Goal: Check status: Check status

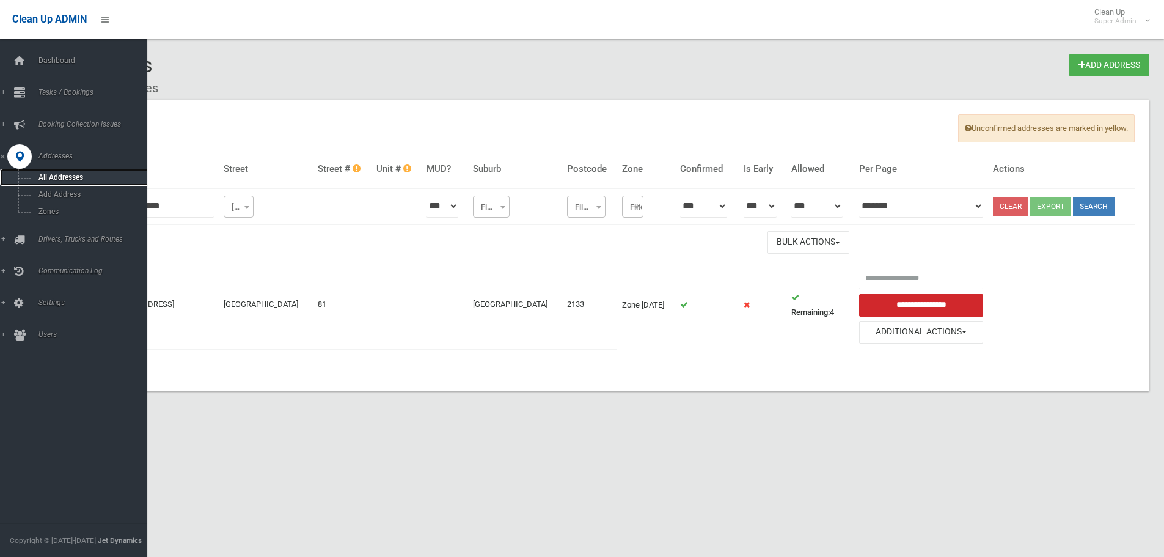
click at [51, 177] on span "All Addresses" at bounding box center [90, 177] width 111 height 9
click at [24, 64] on icon at bounding box center [19, 61] width 13 height 24
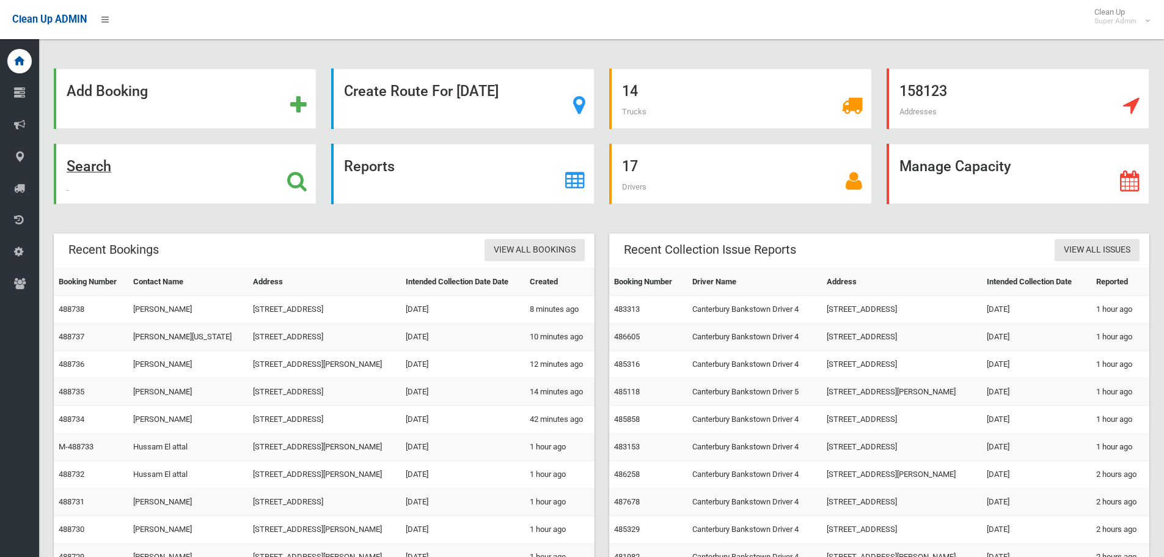
click at [153, 178] on div "Search" at bounding box center [185, 174] width 263 height 61
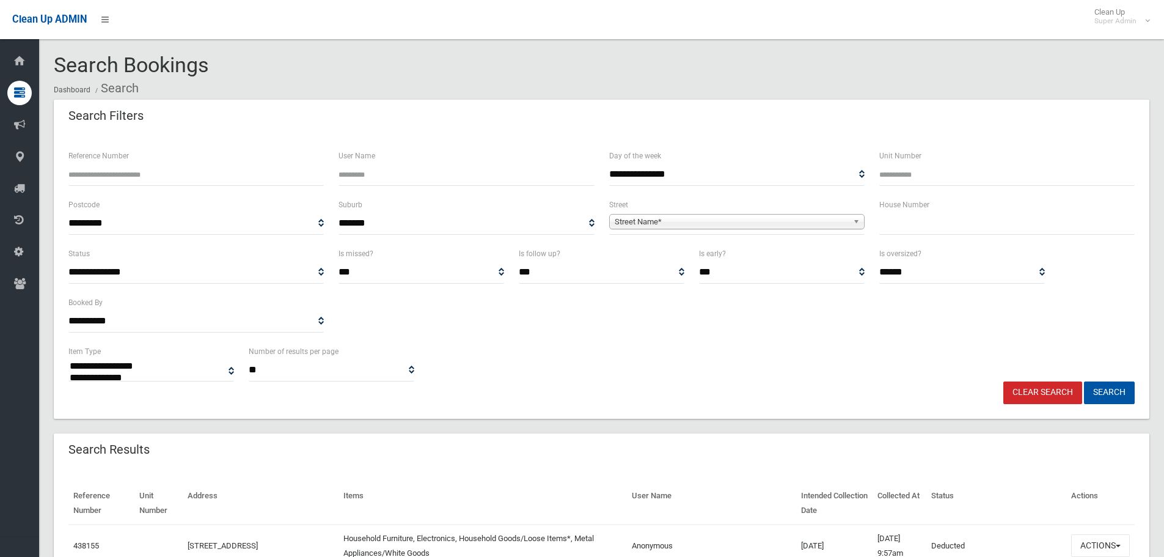
select select
click at [840, 345] on div "**********" at bounding box center [601, 362] width 1081 height 37
click at [974, 221] on input "text" at bounding box center [1006, 223] width 255 height 23
click at [1019, 214] on input "text" at bounding box center [1006, 223] width 255 height 23
type input "**"
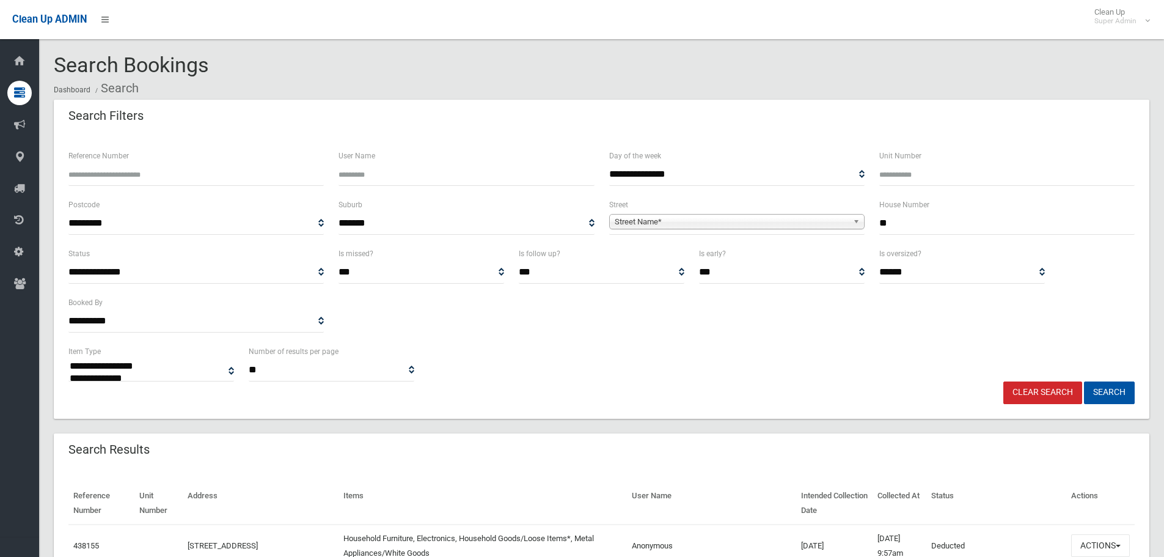
click at [812, 223] on span "Street Name*" at bounding box center [731, 222] width 233 height 15
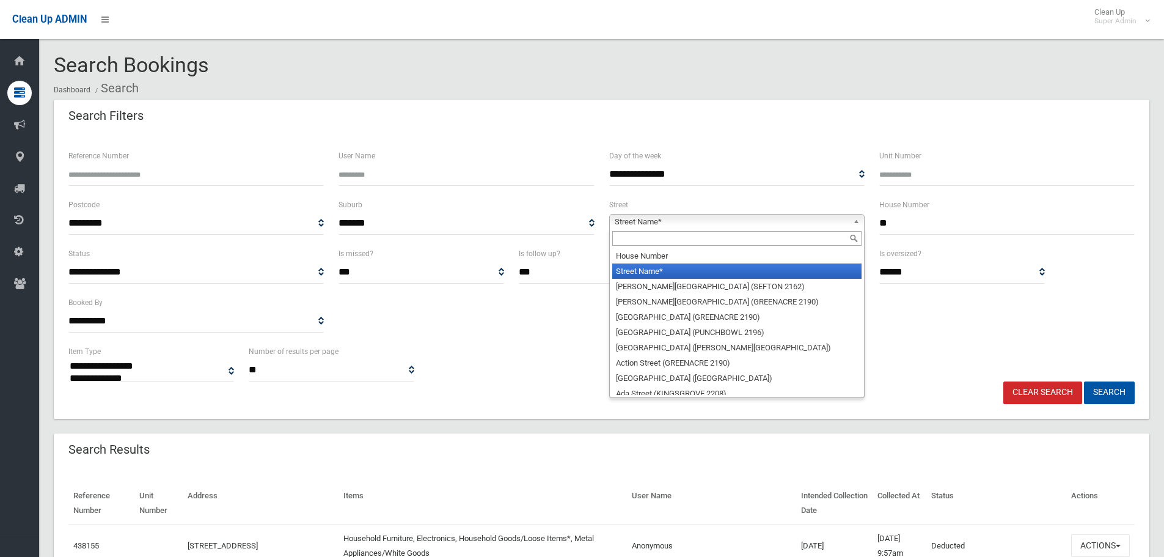
click at [779, 234] on input "text" at bounding box center [736, 238] width 249 height 15
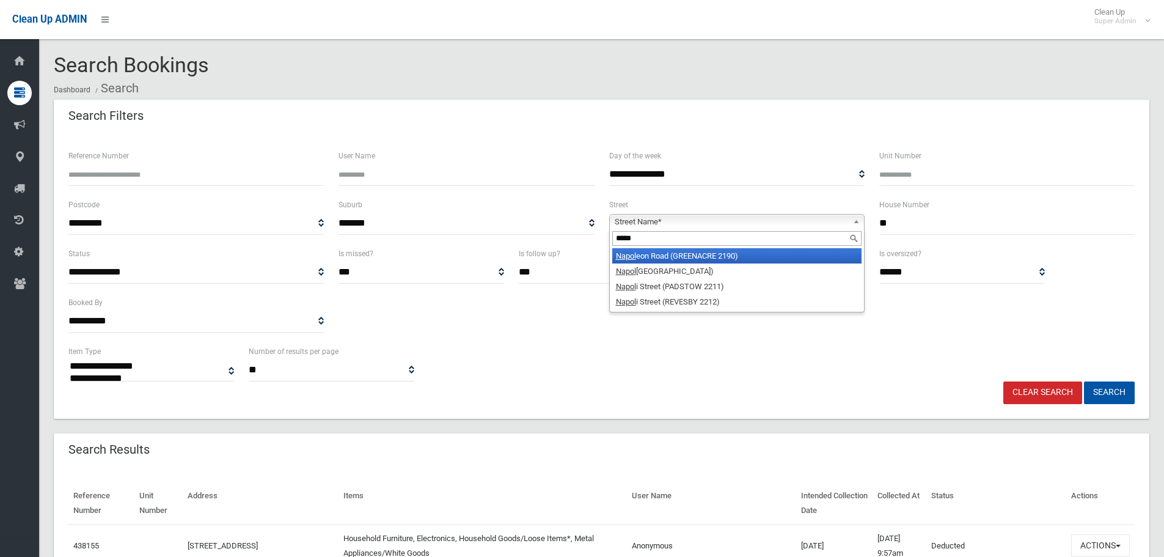
type input "*****"
click at [751, 252] on li "Napol eon Road (GREENACRE 2190)" at bounding box center [736, 255] width 249 height 15
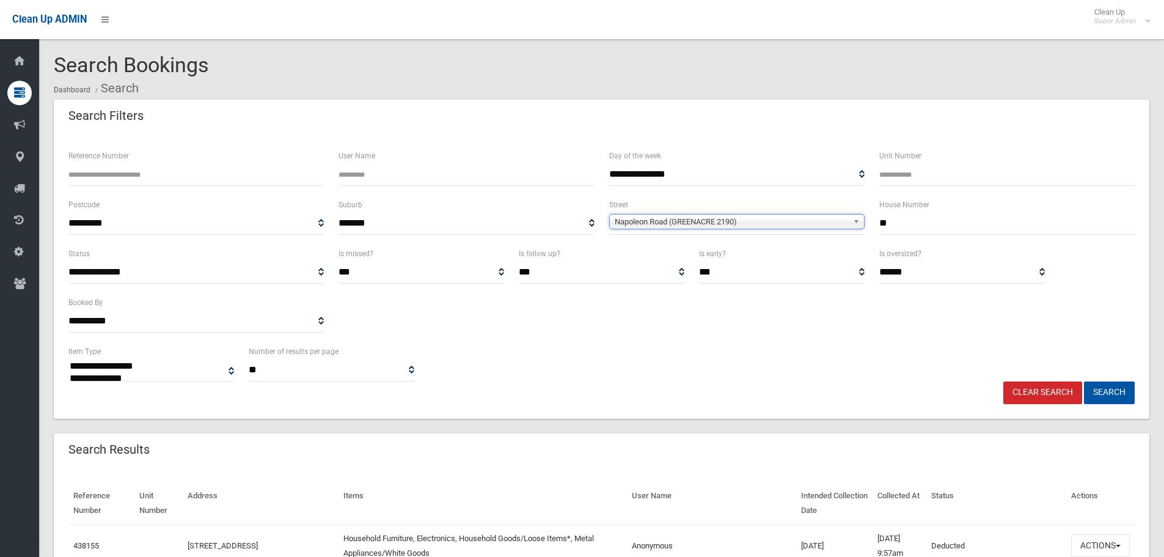
click at [1084, 381] on button "Search" at bounding box center [1109, 392] width 51 height 23
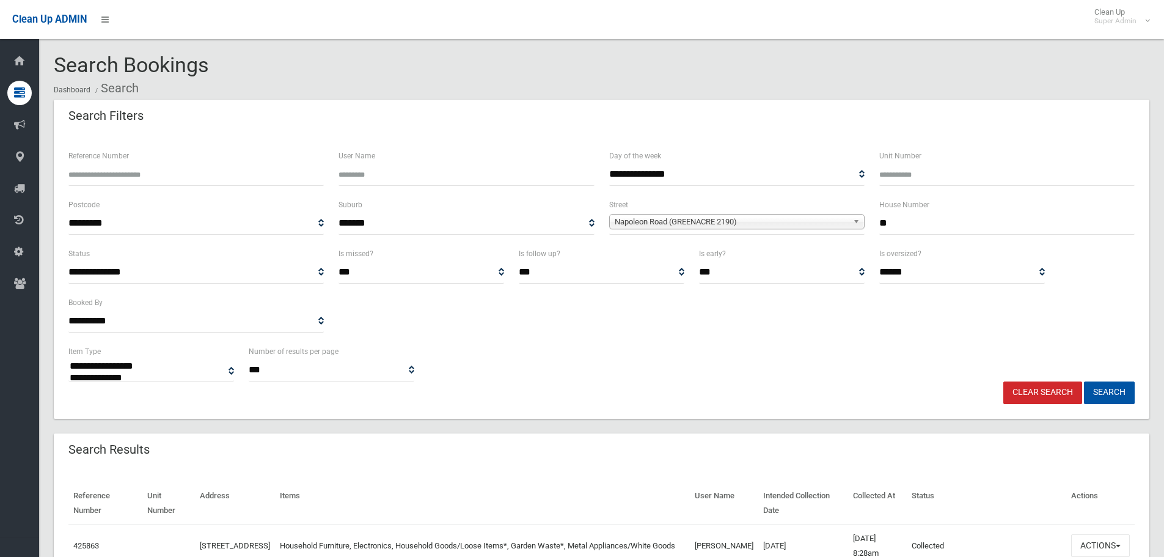
select select
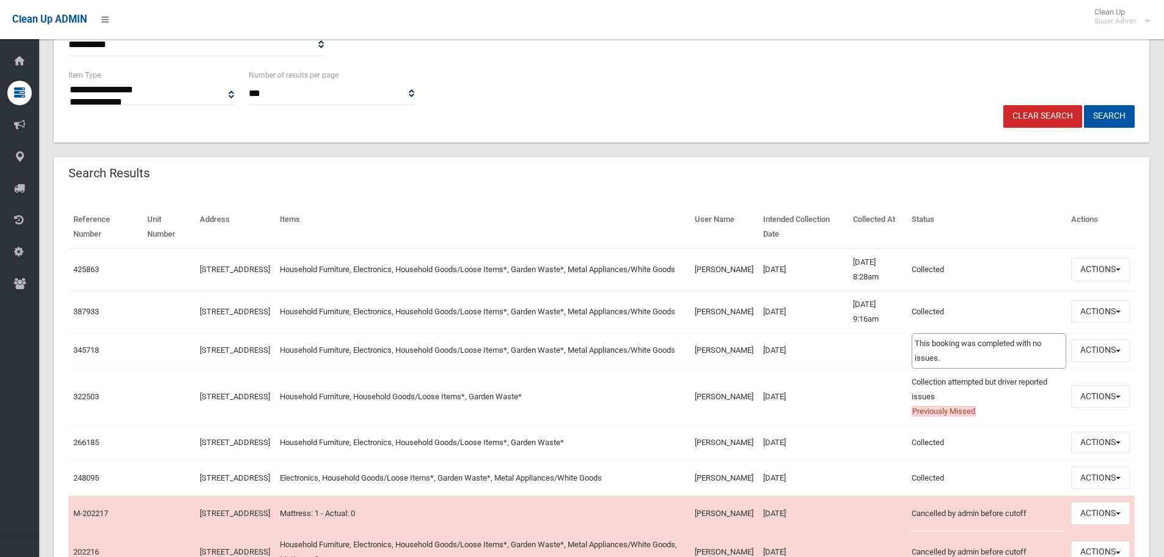
scroll to position [306, 0]
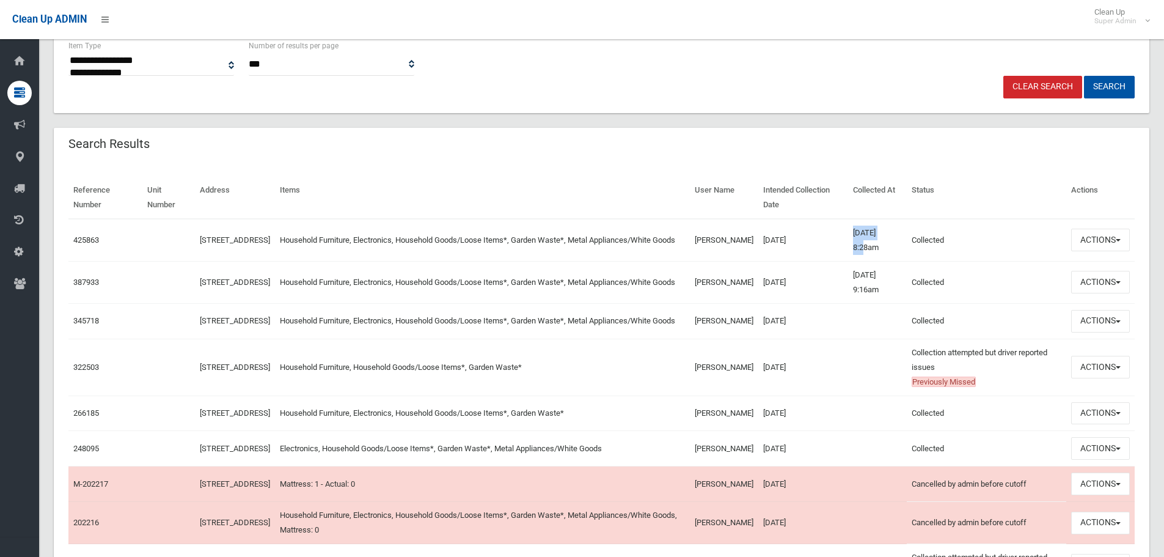
drag, startPoint x: 892, startPoint y: 229, endPoint x: 843, endPoint y: 233, distance: 49.1
click at [848, 232] on td "[DATE] 8:28am" at bounding box center [877, 240] width 58 height 43
click at [833, 232] on td "[DATE]" at bounding box center [803, 240] width 90 height 43
click at [1103, 246] on button "Actions" at bounding box center [1100, 240] width 59 height 23
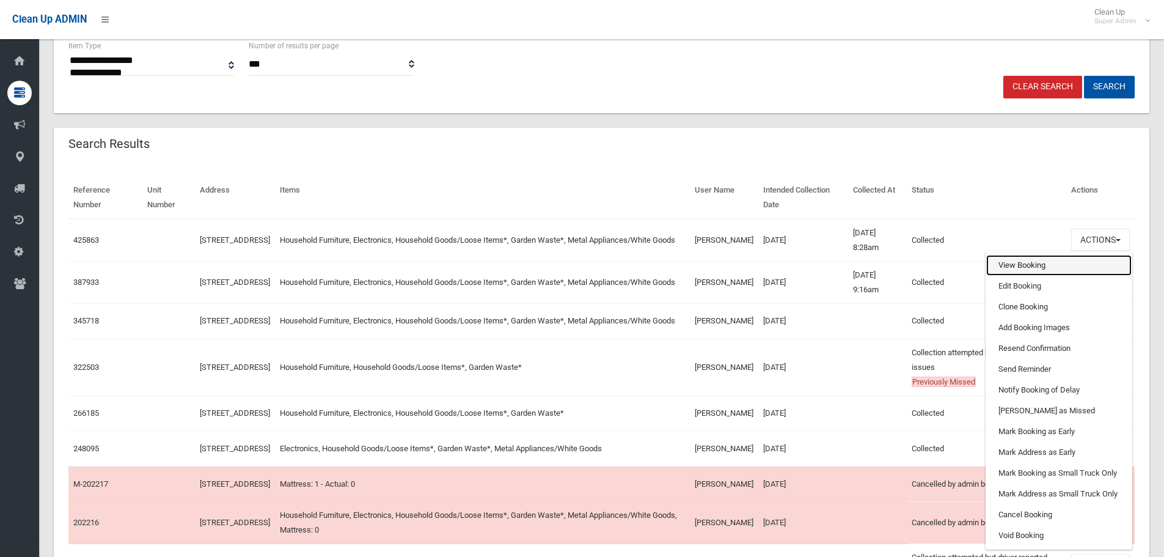
click at [1040, 265] on link "View Booking" at bounding box center [1058, 265] width 145 height 21
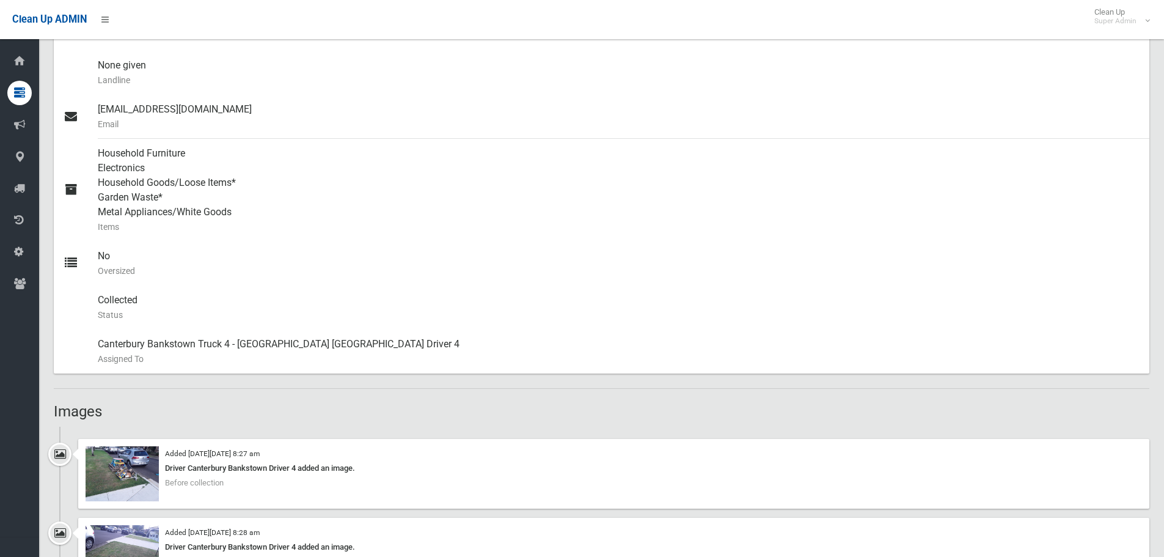
scroll to position [489, 0]
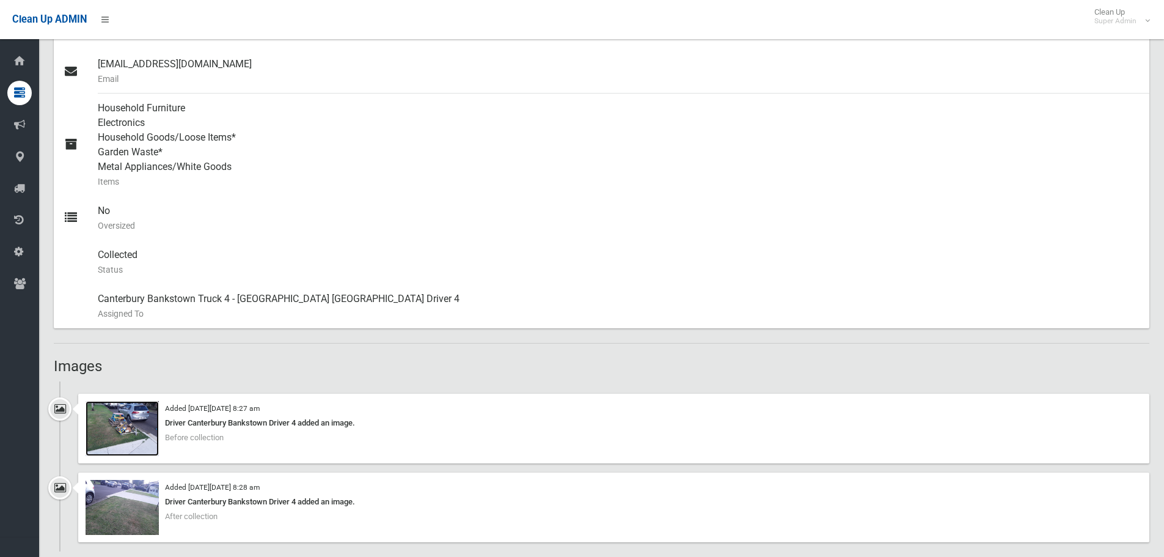
click at [138, 443] on img at bounding box center [122, 428] width 73 height 55
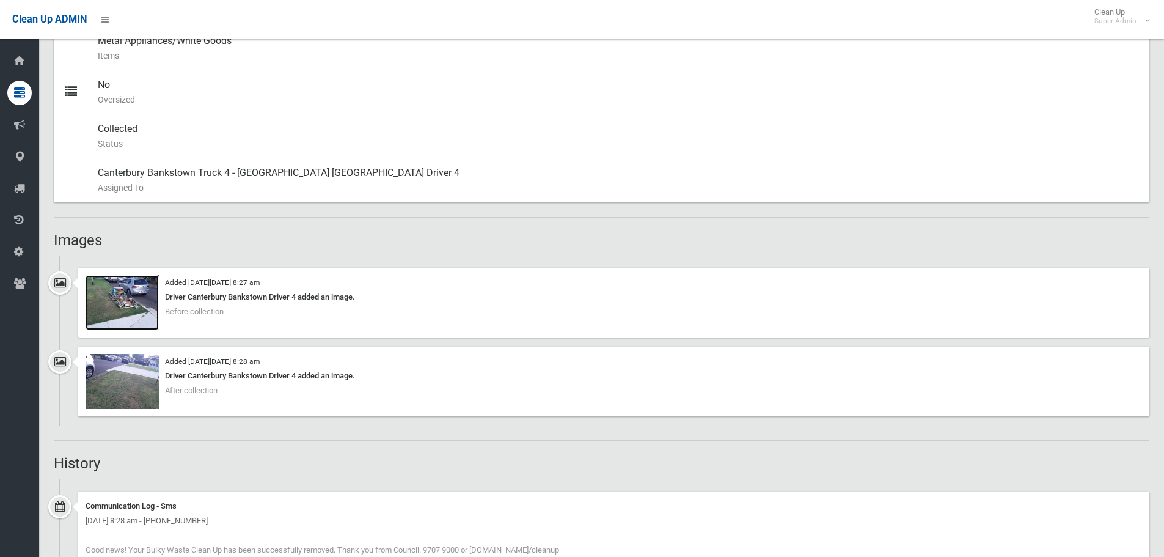
scroll to position [556, 0]
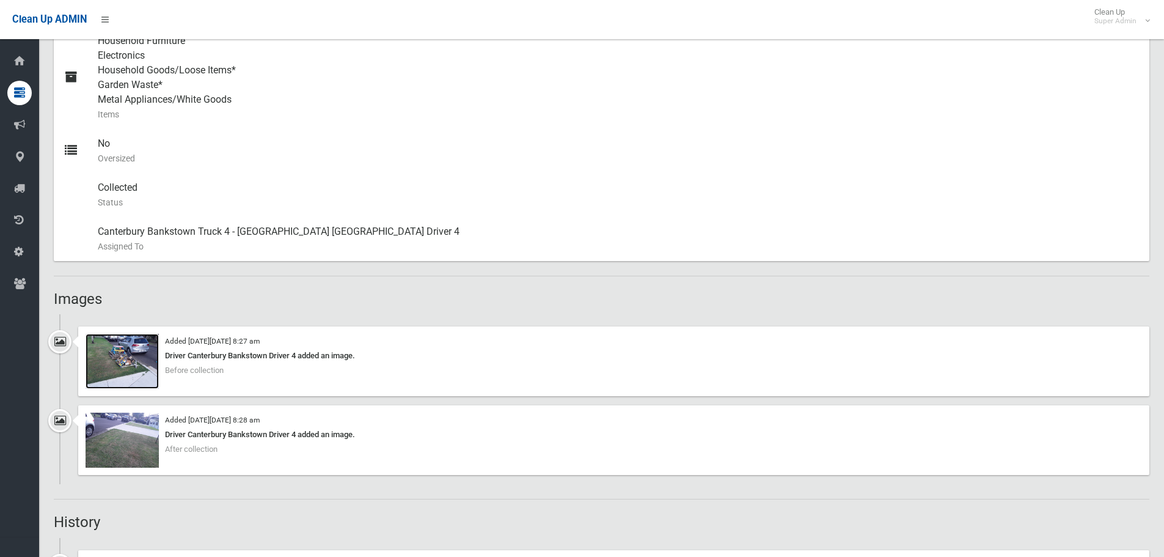
click at [136, 361] on img at bounding box center [122, 361] width 73 height 55
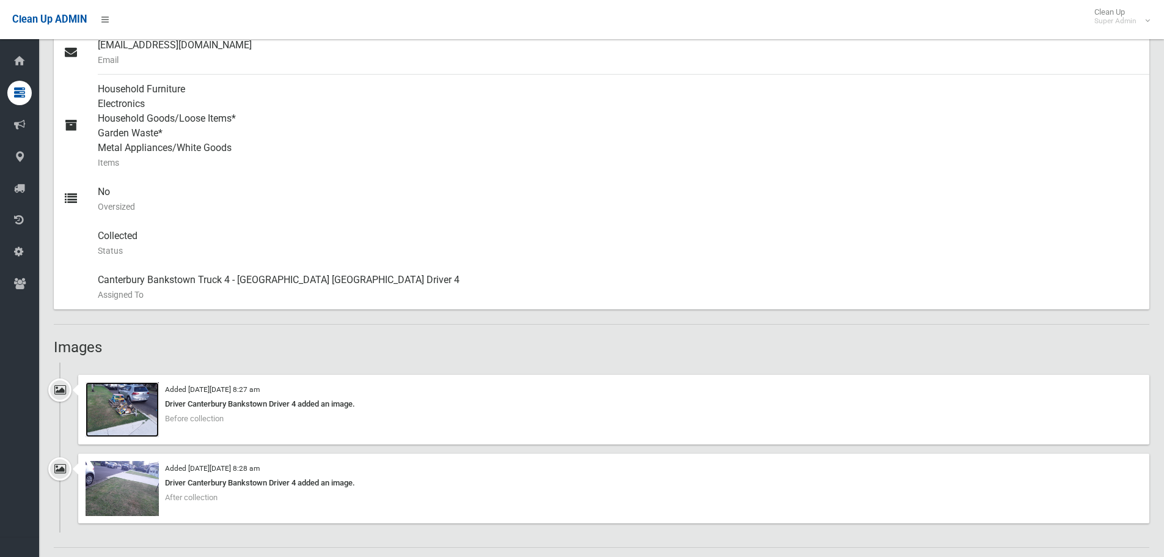
scroll to position [611, 0]
